Goal: Task Accomplishment & Management: Manage account settings

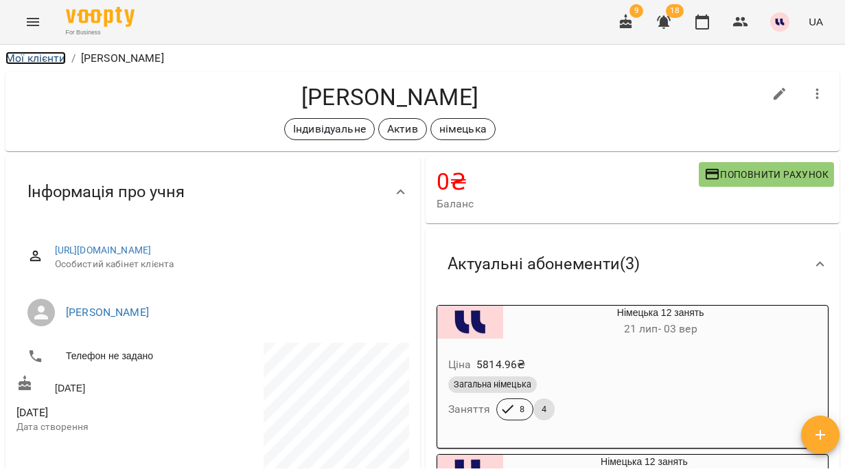
click at [52, 57] on link "Мої клієнти" at bounding box center [35, 57] width 60 height 13
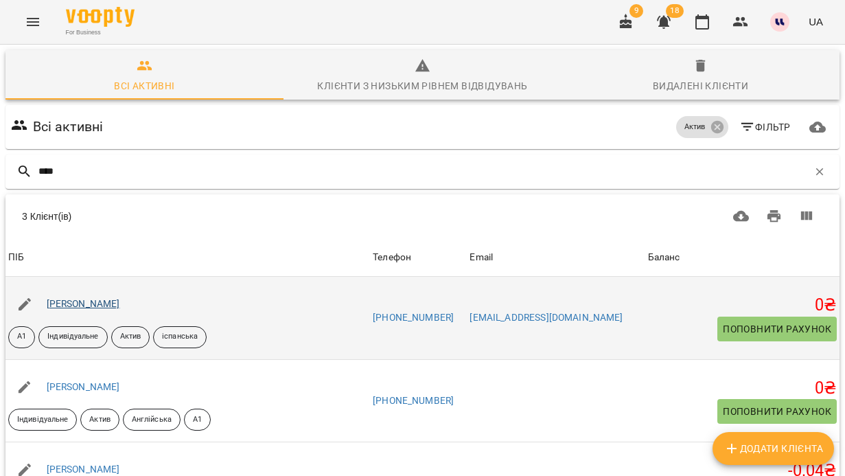
type input "****"
click at [120, 303] on link "Альохіна Христина Вікторівна" at bounding box center [83, 303] width 73 height 11
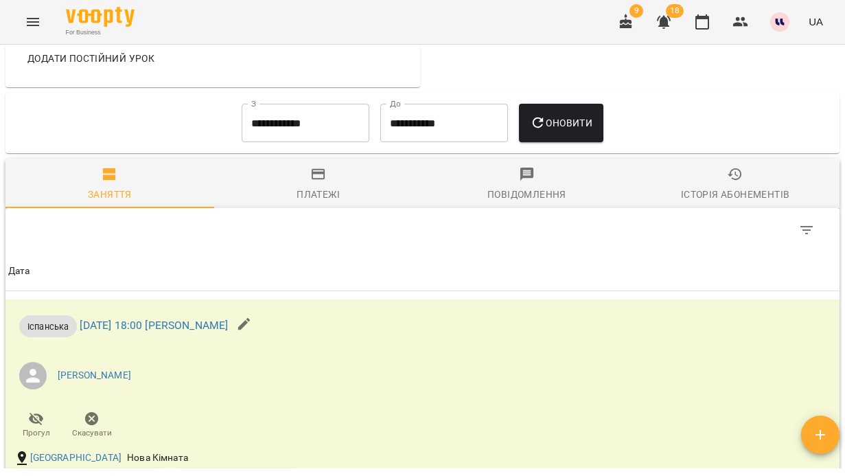
scroll to position [640, 0]
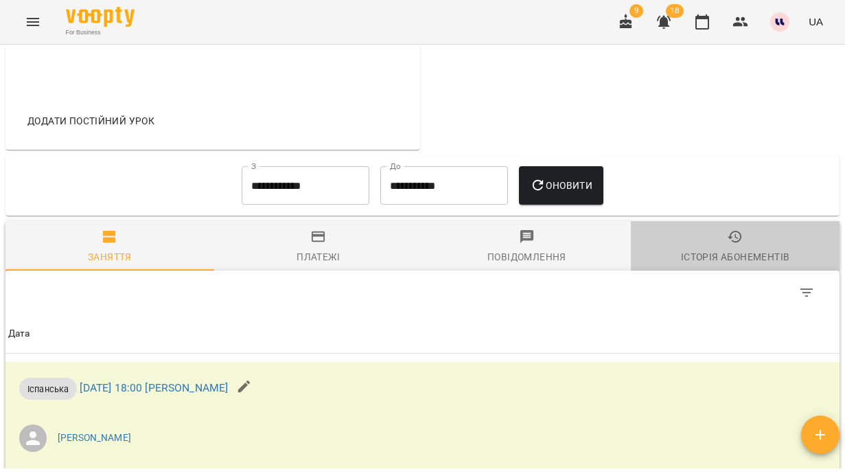
click at [760, 266] on span "Історія абонементів" at bounding box center [735, 247] width 192 height 37
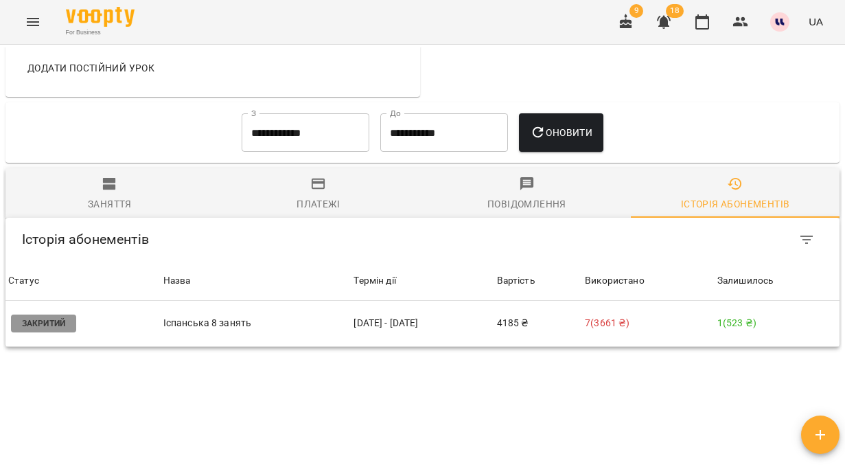
scroll to position [692, 0]
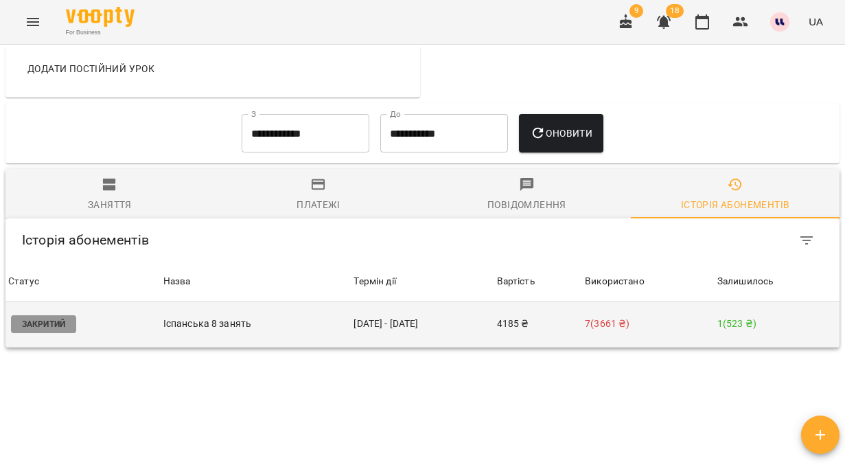
click at [640, 331] on p "7 ( 3661 ₴ )" at bounding box center [648, 323] width 127 height 14
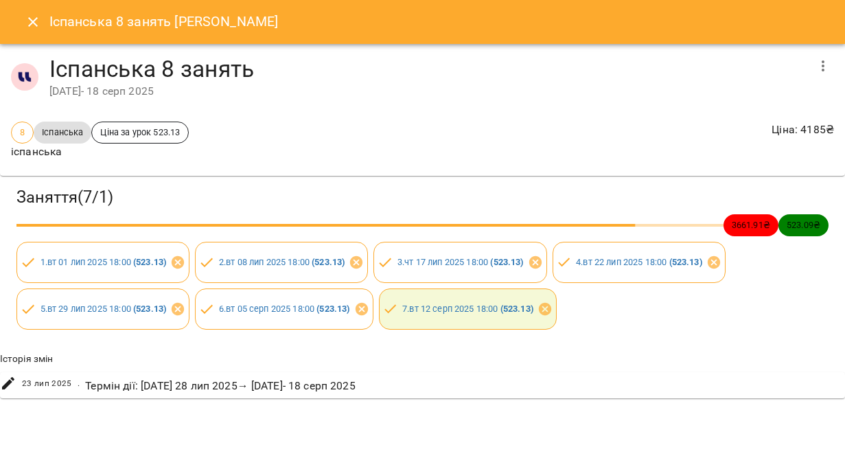
click at [9, 382] on icon at bounding box center [8, 383] width 12 height 12
click at [8, 381] on icon at bounding box center [8, 383] width 12 height 12
click at [825, 67] on icon "button" at bounding box center [823, 66] width 16 height 16
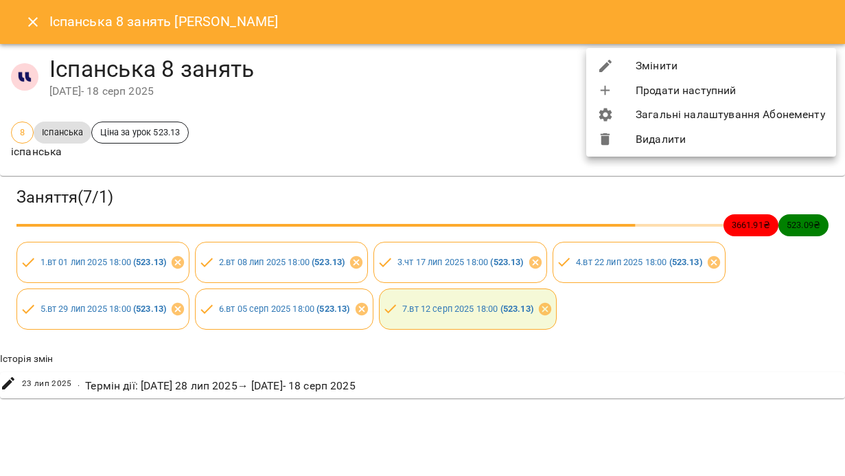
click at [714, 71] on li "Змінити" at bounding box center [711, 66] width 250 height 25
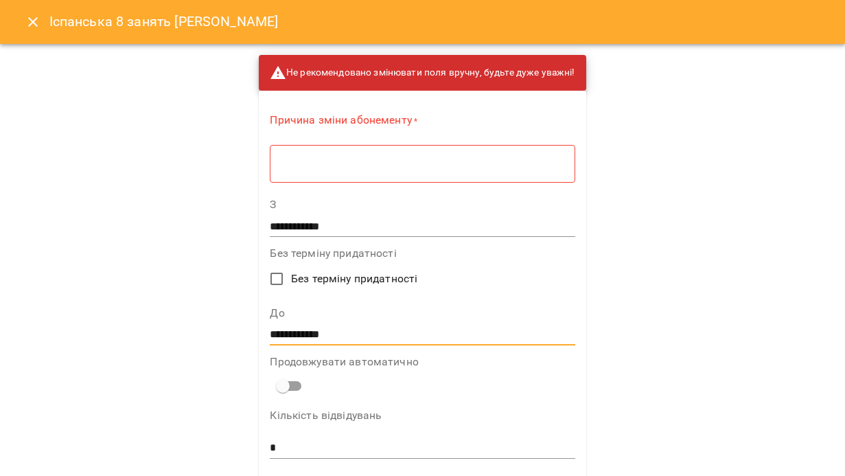
click at [277, 334] on input "**********" at bounding box center [422, 334] width 305 height 22
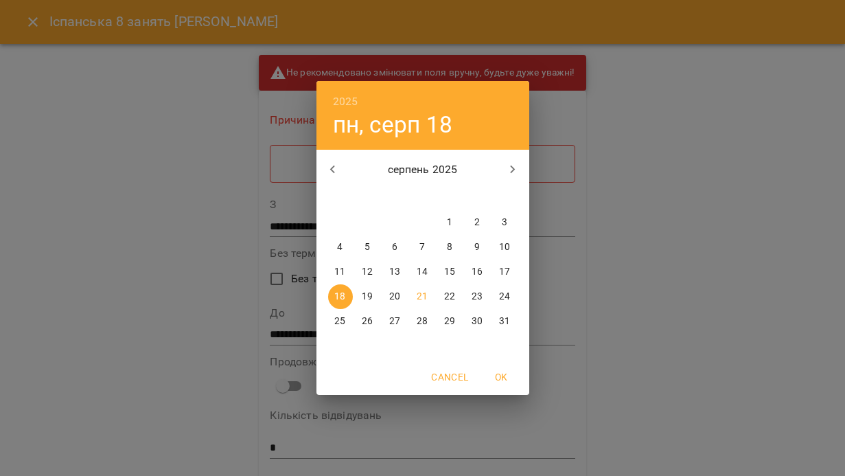
click at [416, 290] on span "21" at bounding box center [422, 297] width 25 height 14
type input "**********"
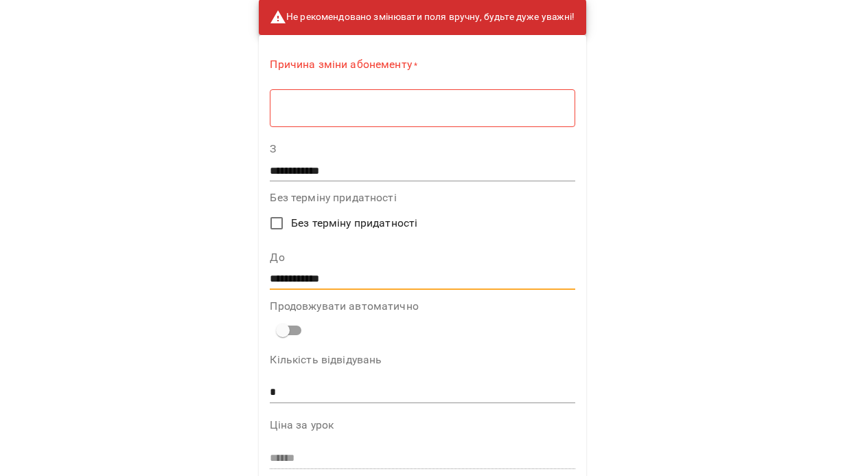
scroll to position [147, 0]
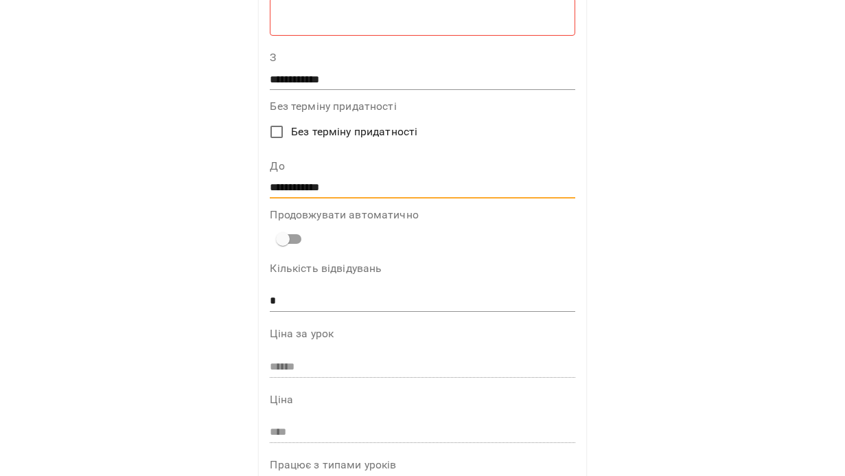
click at [398, 23] on div "* ​" at bounding box center [422, 16] width 305 height 38
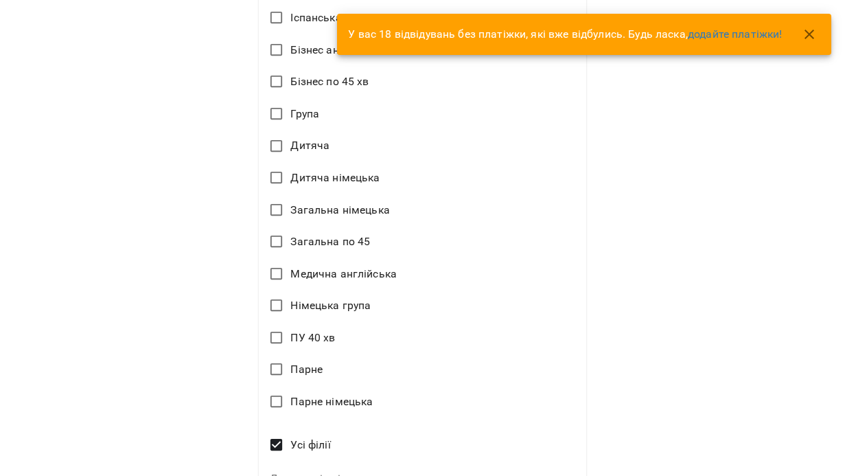
scroll to position [908, 0]
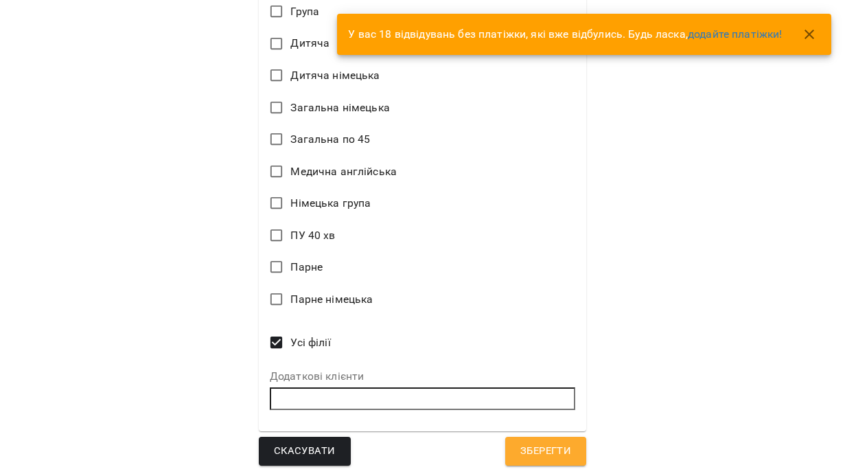
click at [542, 456] on span "Зберегти" at bounding box center [545, 451] width 51 height 18
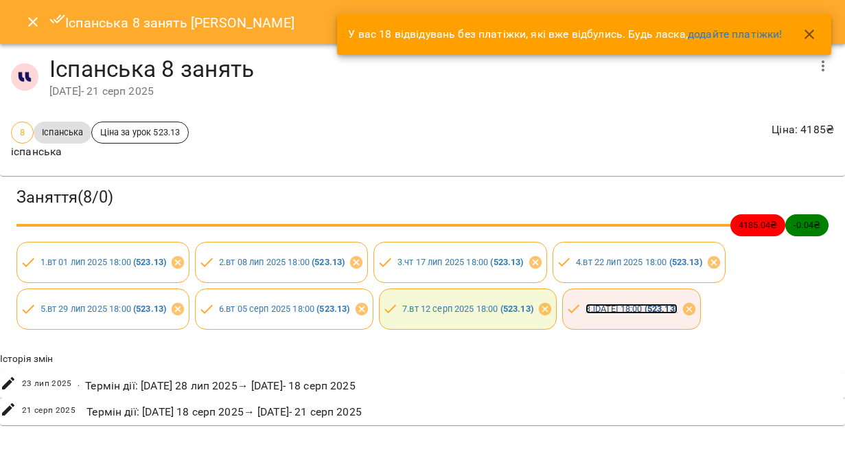
click at [622, 305] on link "8 . чт 21 серп 2025 18:00 ( 523.13 )" at bounding box center [630, 308] width 91 height 10
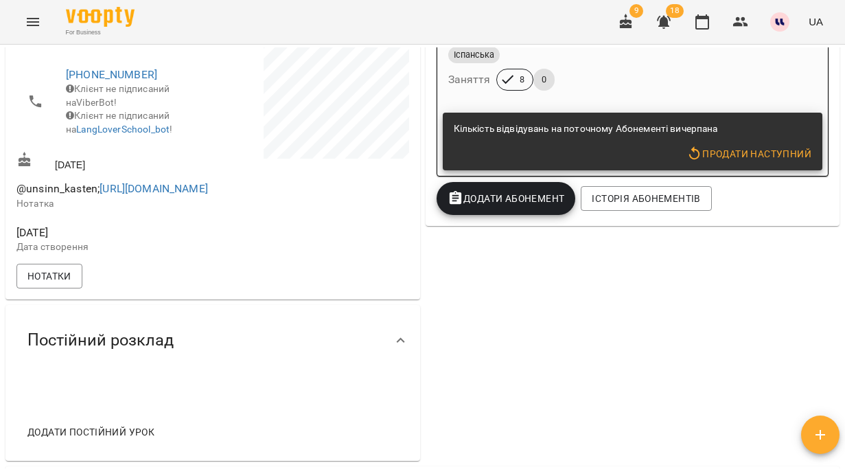
scroll to position [348, 0]
